Goal: Information Seeking & Learning: Learn about a topic

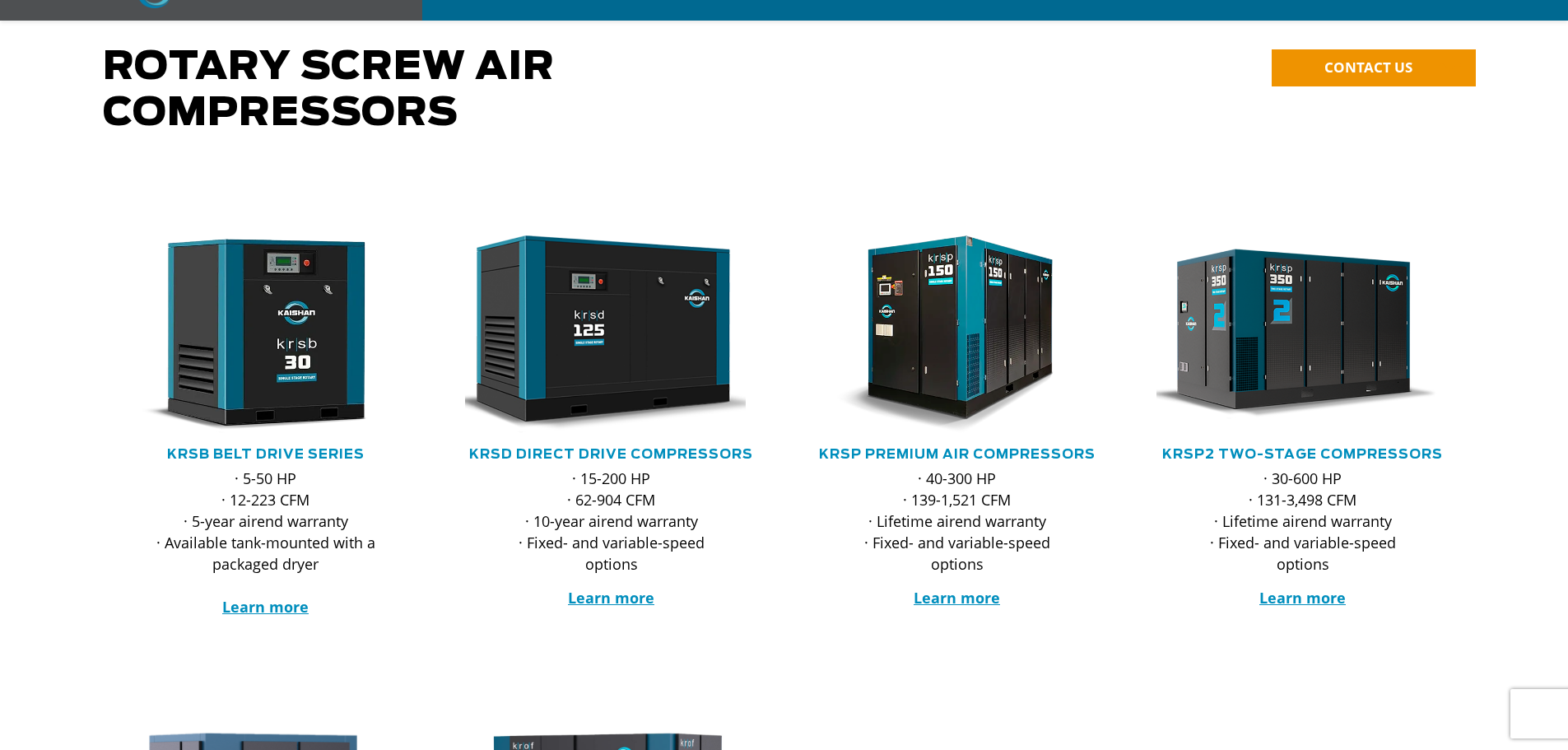
scroll to position [164, 0]
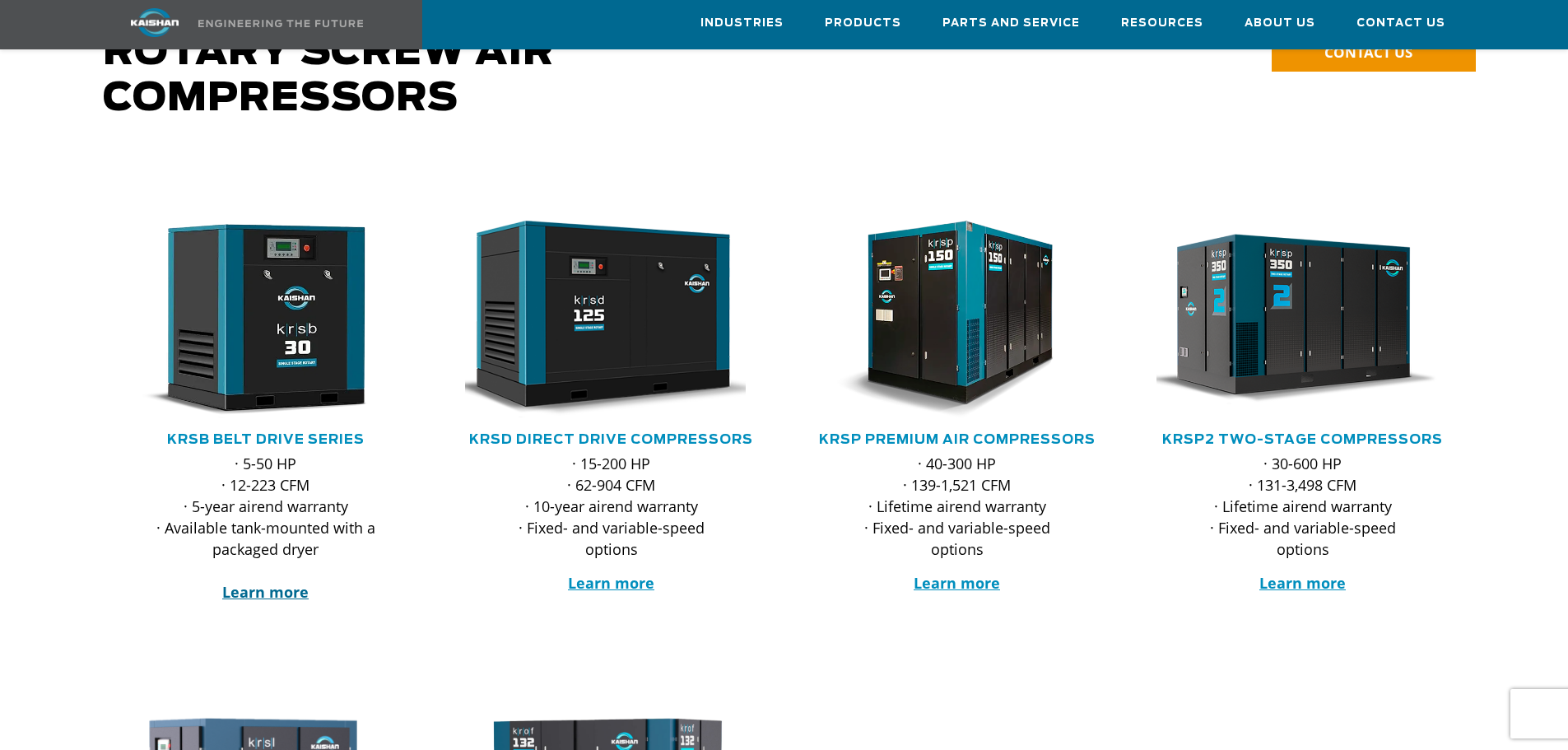
click at [264, 582] on strong "Learn more" at bounding box center [265, 592] width 86 height 20
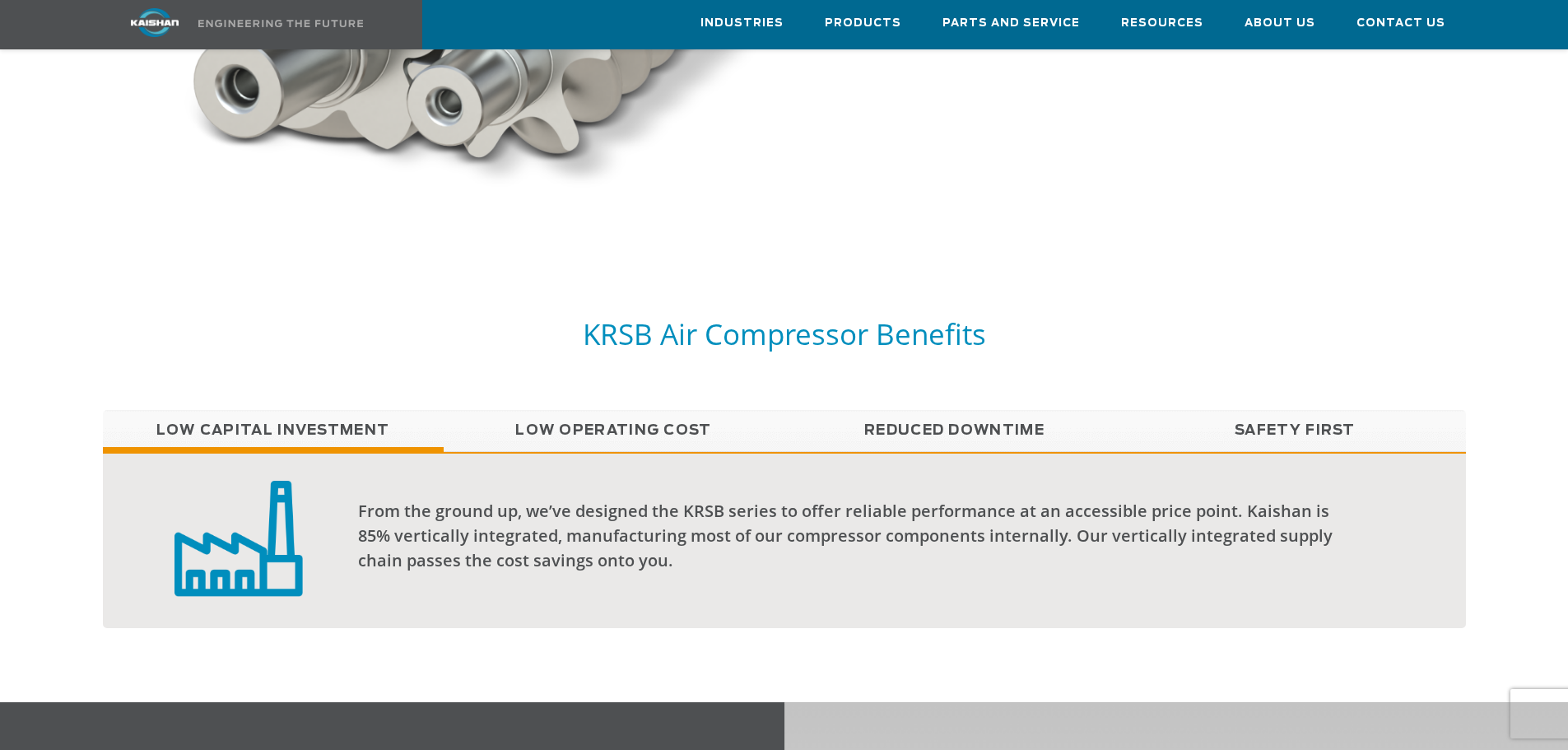
scroll to position [1400, 0]
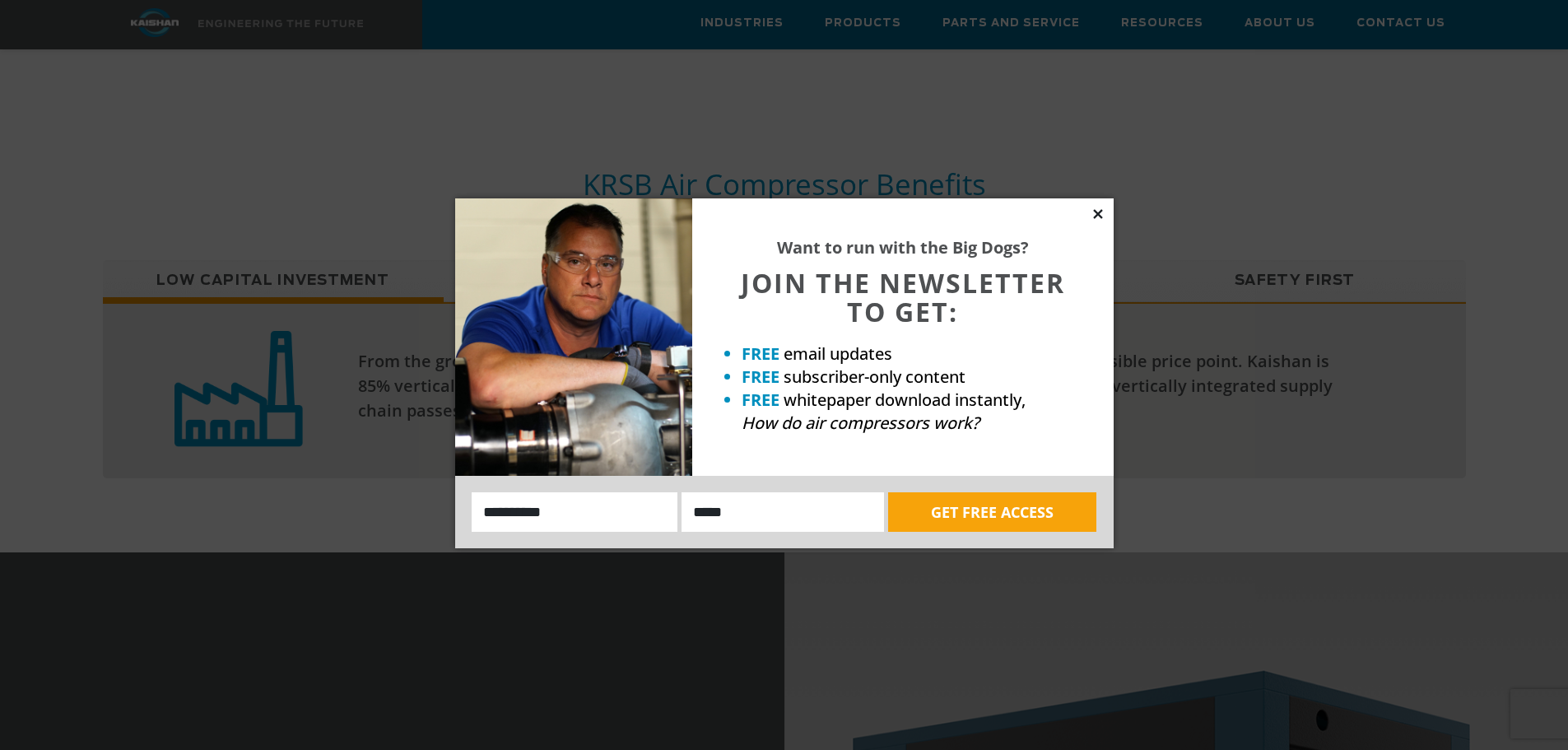
click at [1098, 212] on icon at bounding box center [1098, 213] width 9 height 9
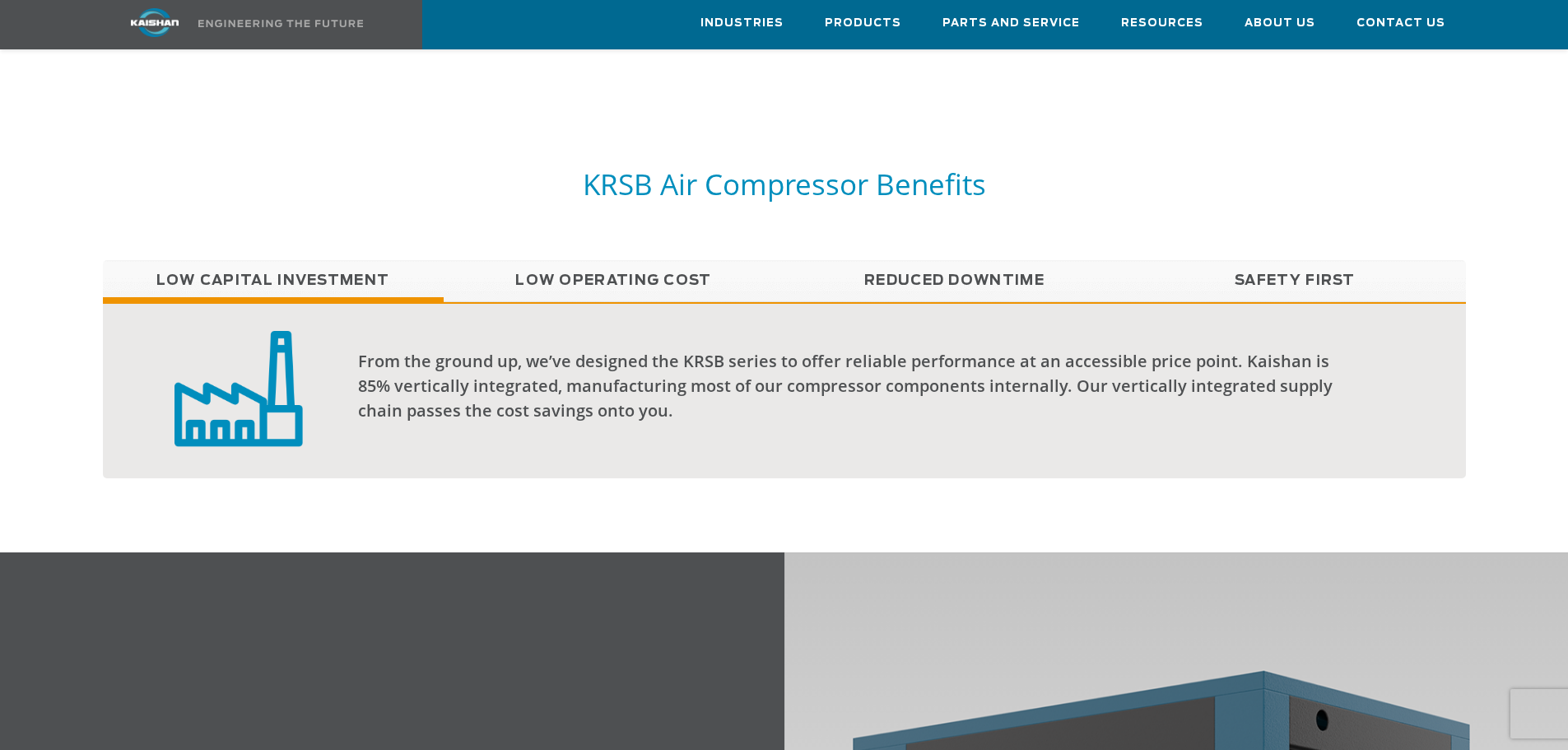
click at [649, 260] on link "Low Operating Cost" at bounding box center [614, 280] width 341 height 41
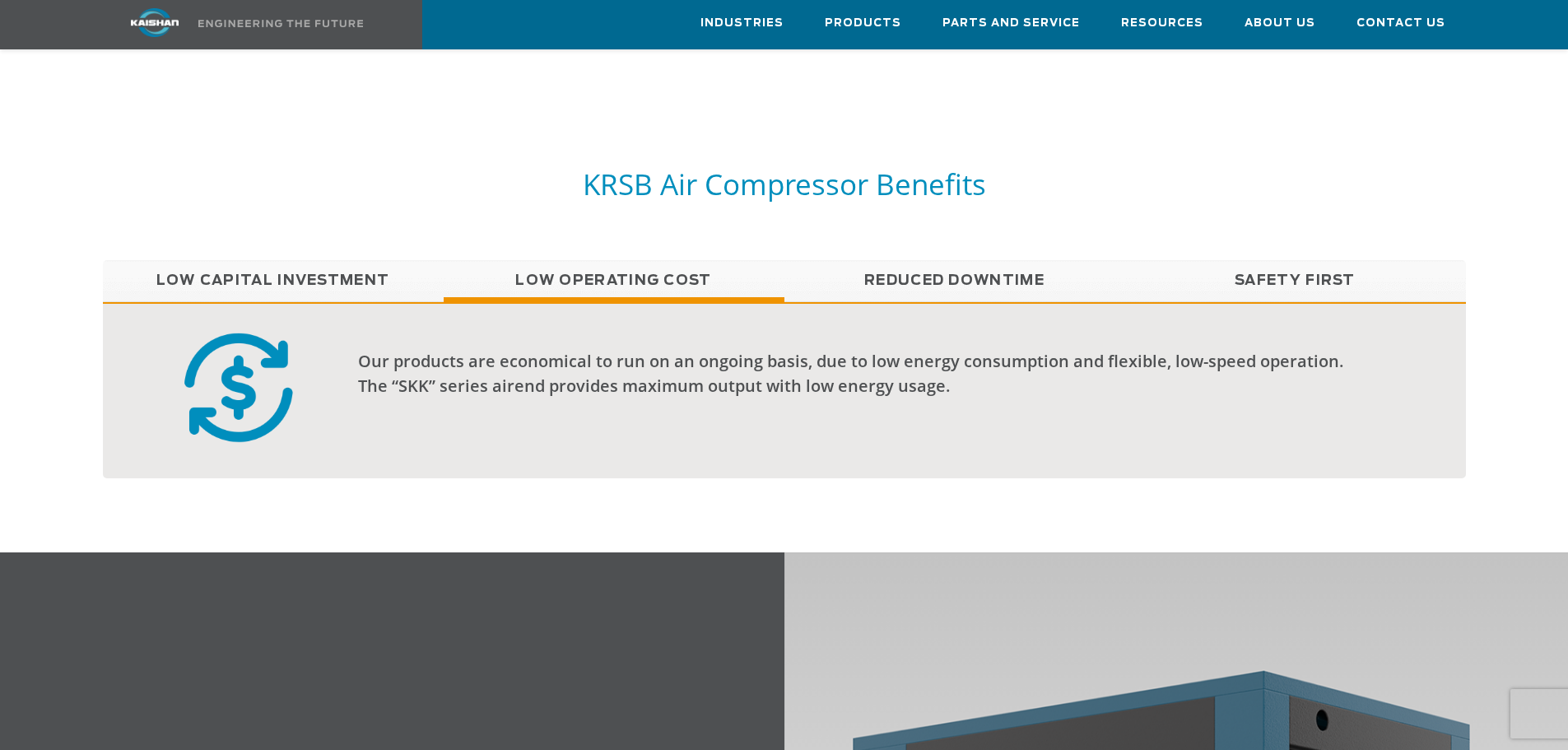
click at [917, 260] on link "Reduced Downtime" at bounding box center [954, 280] width 341 height 41
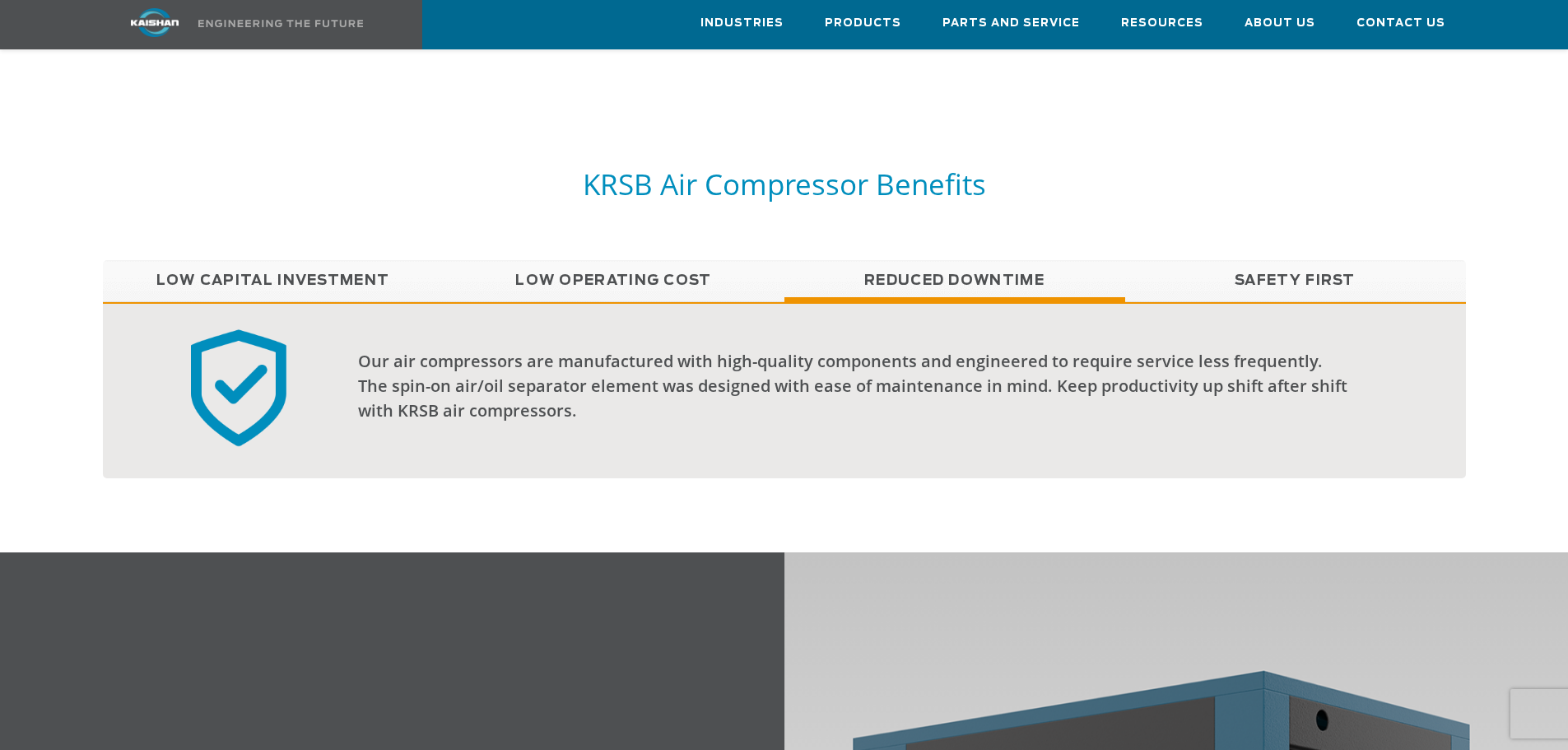
click at [1215, 260] on link "Safety First" at bounding box center [1295, 280] width 341 height 41
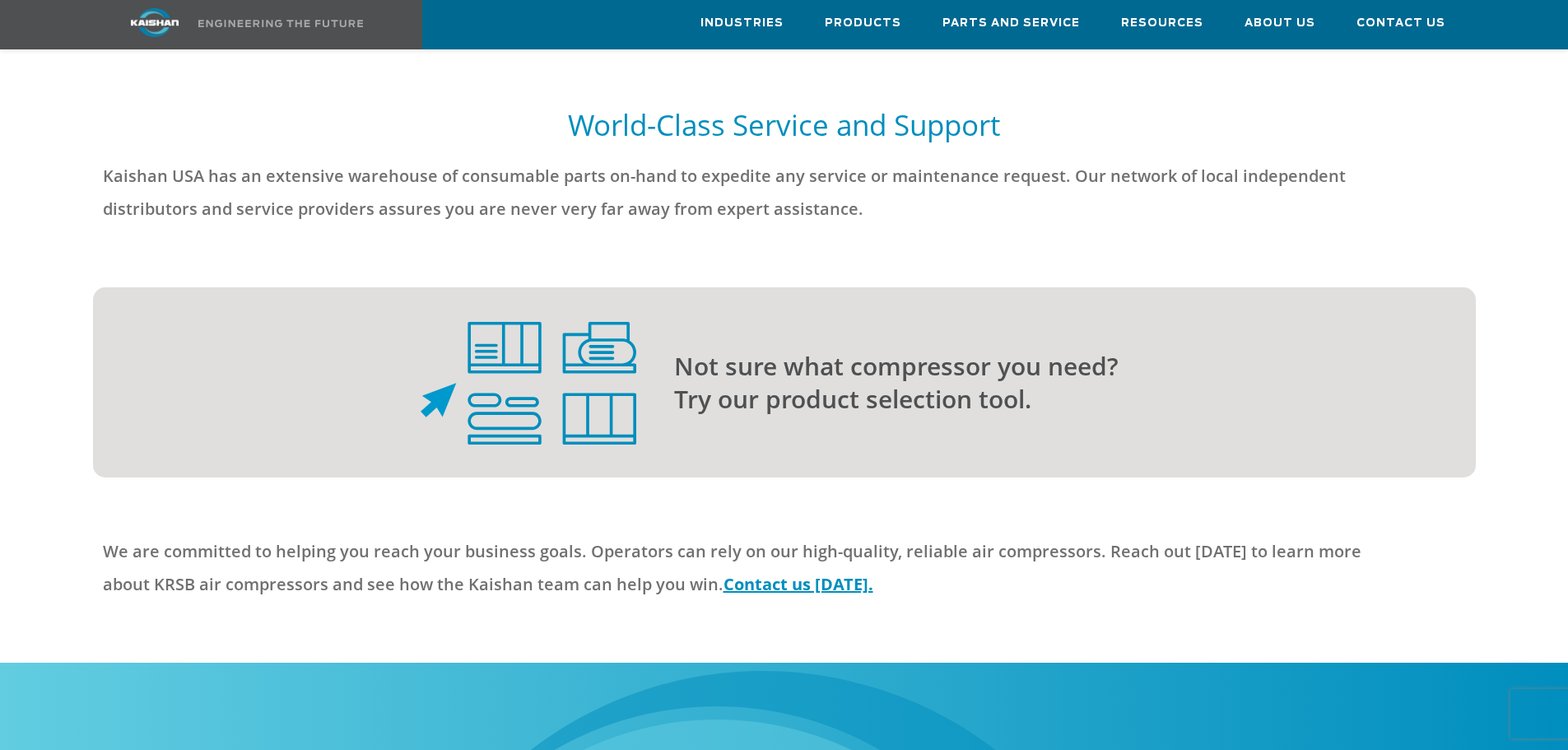
scroll to position [3705, 0]
